Goal: Browse casually

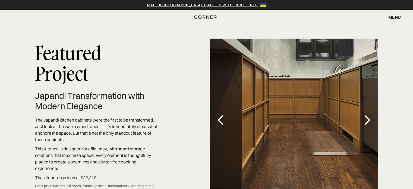
scroll to position [1525, 0]
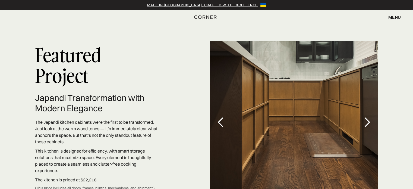
click at [366, 117] on div "next slide" at bounding box center [366, 122] width 11 height 11
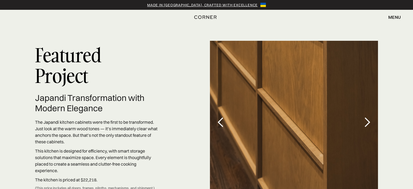
click at [367, 117] on div "next slide" at bounding box center [366, 122] width 11 height 11
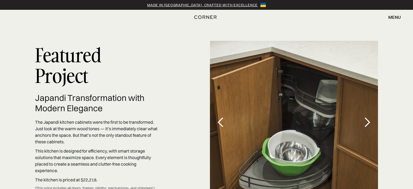
click at [367, 117] on div "next slide" at bounding box center [366, 122] width 11 height 11
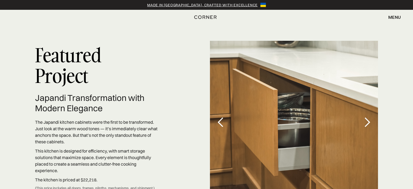
click at [367, 117] on div "next slide" at bounding box center [366, 122] width 11 height 11
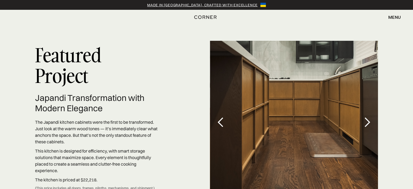
click at [367, 117] on div "next slide" at bounding box center [366, 122] width 11 height 11
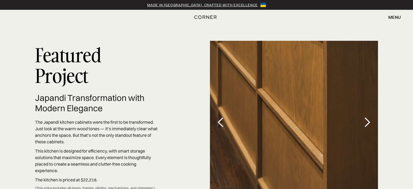
click at [367, 117] on div "next slide" at bounding box center [366, 122] width 11 height 11
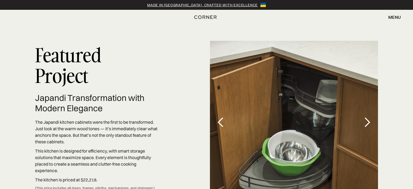
click at [367, 117] on div "next slide" at bounding box center [366, 122] width 11 height 11
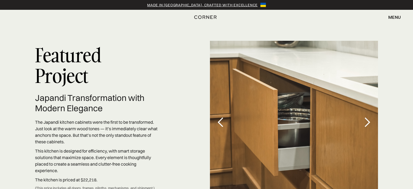
click at [367, 117] on div "next slide" at bounding box center [366, 122] width 11 height 11
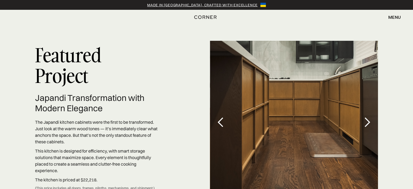
click at [367, 117] on div "next slide" at bounding box center [366, 122] width 11 height 11
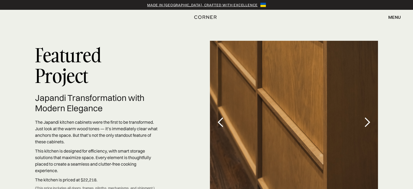
click at [367, 117] on div "next slide" at bounding box center [366, 122] width 11 height 11
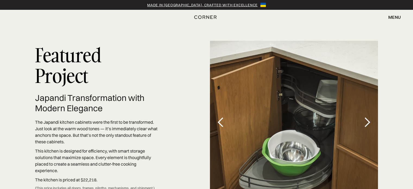
click at [367, 117] on div "next slide" at bounding box center [366, 122] width 11 height 11
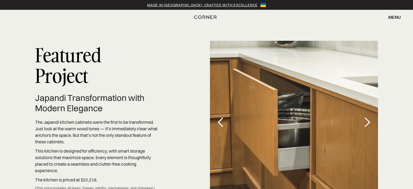
click at [367, 117] on div "next slide" at bounding box center [366, 122] width 11 height 11
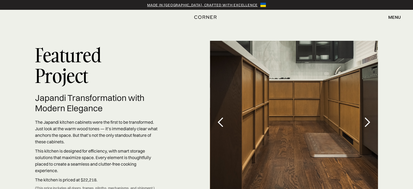
click at [367, 117] on div "next slide" at bounding box center [366, 122] width 11 height 11
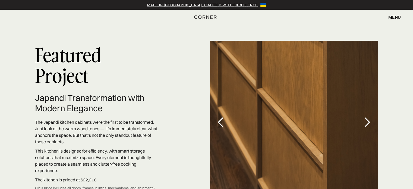
click at [367, 117] on div "next slide" at bounding box center [366, 122] width 11 height 11
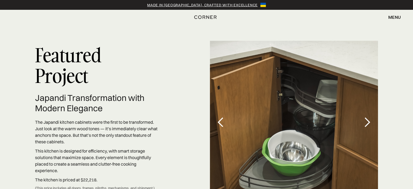
click at [367, 117] on div "next slide" at bounding box center [366, 122] width 11 height 11
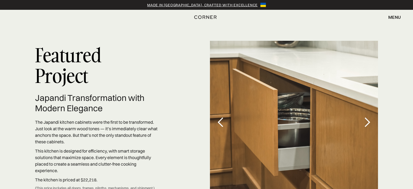
click at [367, 117] on div "next slide" at bounding box center [366, 122] width 11 height 11
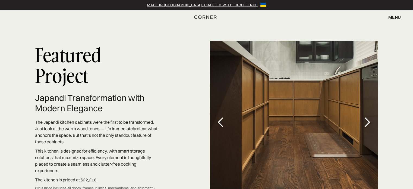
click at [367, 117] on div "next slide" at bounding box center [366, 122] width 11 height 11
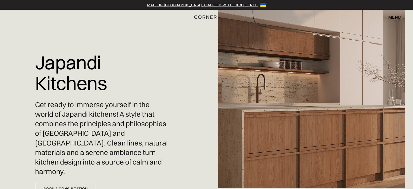
scroll to position [0, 0]
